Goal: Task Accomplishment & Management: Manage account settings

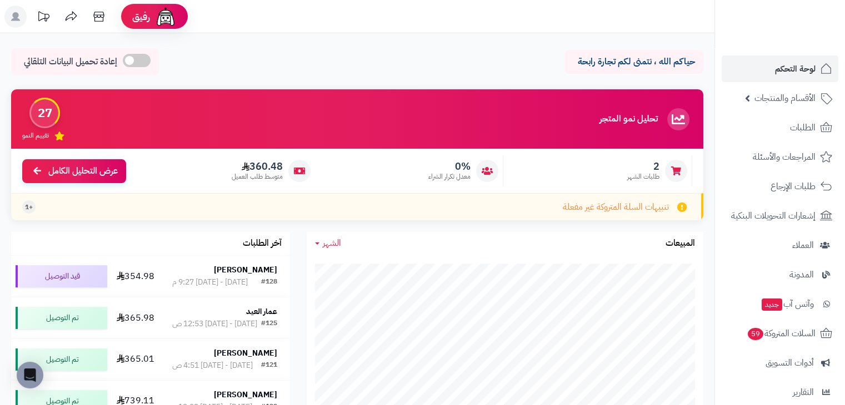
click at [604, 25] on header "رفيق ! الطلبات معالجة مكتمل إرجاع المنتجات العملاء المتواجدون الان 111 عملاء من…" at bounding box center [422, 16] width 845 height 33
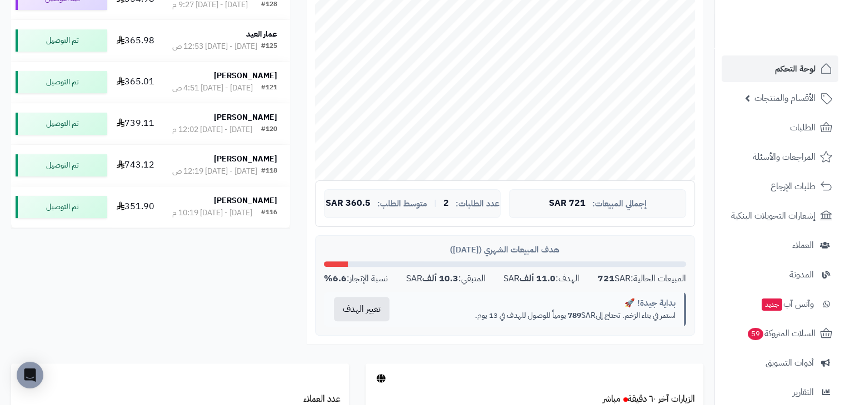
scroll to position [278, 0]
click at [207, 319] on div "تحليل نمو المتجر المرحلة الأولى 27 تقييم النمو 2 طلبات الشهر 0% معدل تكرار الشر…" at bounding box center [357, 88] width 709 height 552
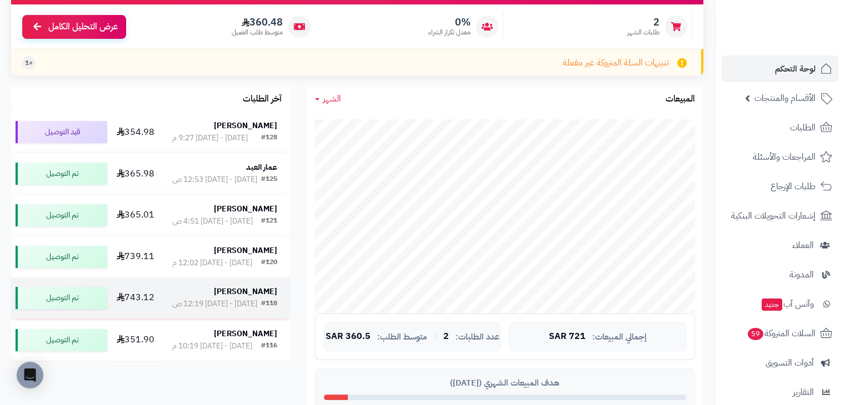
scroll to position [0, 0]
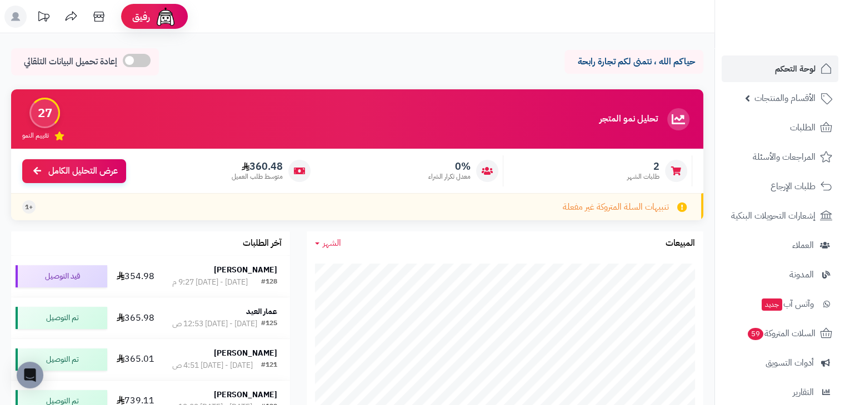
click at [397, 61] on div "حياكم الله ، نتمنى لكم تجارة رابحة إعادة تحميل البيانات التلقائي" at bounding box center [357, 64] width 692 height 33
